Goal: Check status: Check status

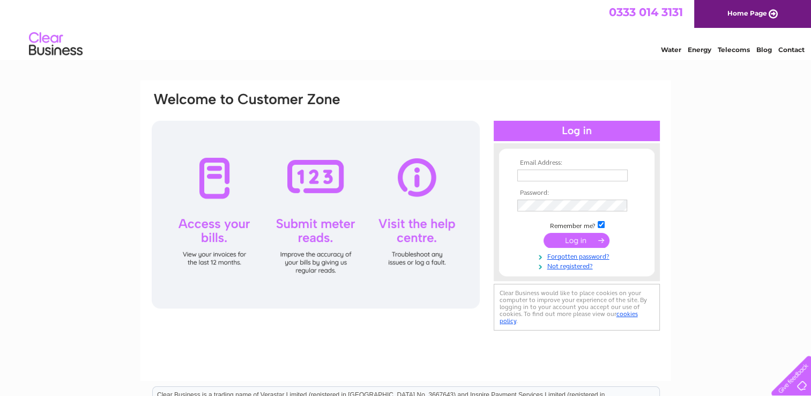
type input "[EMAIL_ADDRESS][DOMAIN_NAME]"
click at [584, 238] on input "submit" at bounding box center [577, 240] width 66 height 15
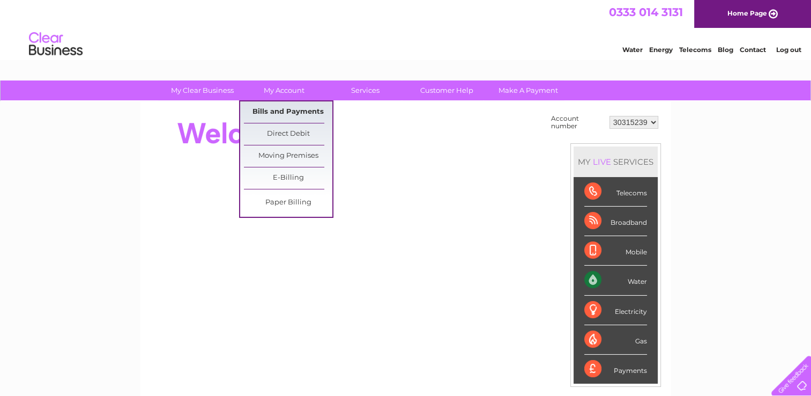
click at [275, 114] on link "Bills and Payments" at bounding box center [288, 111] width 88 height 21
